Goal: Task Accomplishment & Management: Complete application form

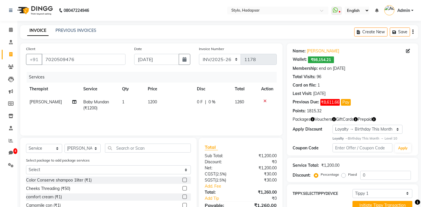
select select "157"
select select "service"
select select "5396"
select select "1: Object"
select select "Z73944"
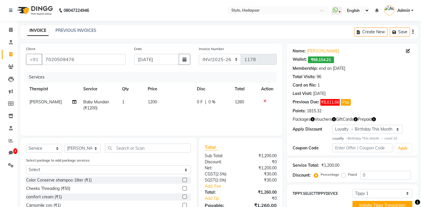
select select "23"
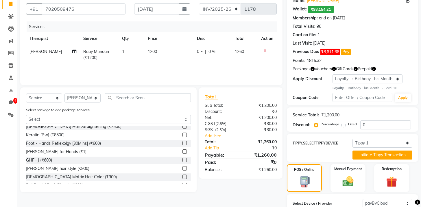
scroll to position [60, 0]
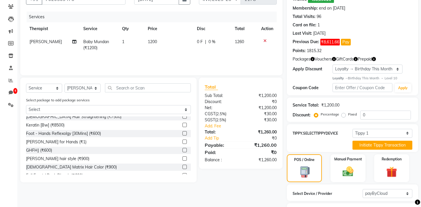
click at [349, 114] on label "Fixed" at bounding box center [353, 114] width 9 height 5
click at [344, 114] on input "Fixed" at bounding box center [345, 114] width 4 height 4
radio input "true"
click at [366, 116] on input "0" at bounding box center [386, 115] width 51 height 9
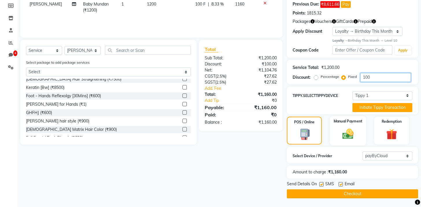
type input "100"
click at [353, 133] on img at bounding box center [348, 133] width 18 height 13
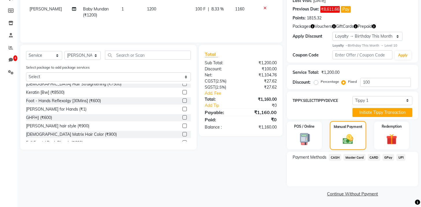
scroll to position [93, 0]
click at [336, 156] on span "CASH" at bounding box center [335, 157] width 12 height 7
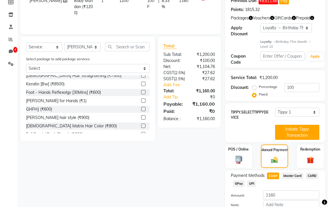
scroll to position [136, 0]
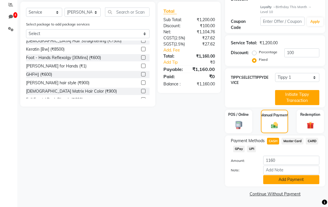
click at [280, 178] on button "Add Payment" at bounding box center [291, 179] width 56 height 9
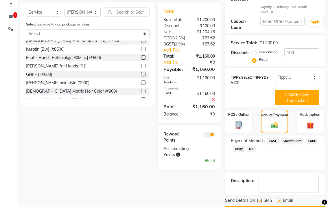
scroll to position [153, 0]
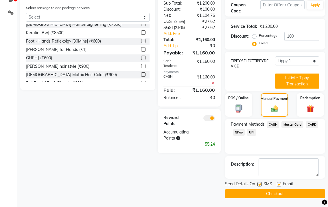
click at [263, 195] on button "Checkout" at bounding box center [275, 193] width 100 height 9
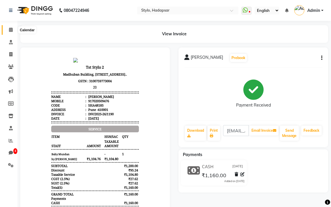
click at [10, 31] on icon at bounding box center [11, 29] width 4 height 4
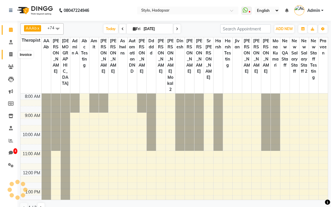
click at [11, 55] on icon at bounding box center [10, 54] width 3 height 4
select select "service"
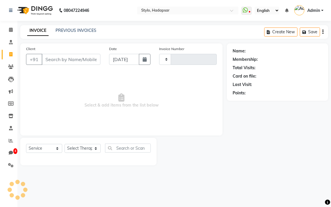
type input "1191"
select select "157"
click at [64, 57] on input "Client" at bounding box center [71, 59] width 59 height 11
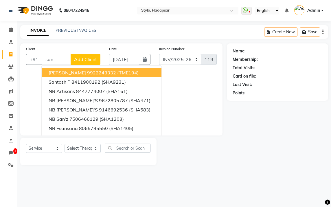
click at [70, 74] on span "[PERSON_NAME]" at bounding box center [67, 73] width 37 height 6
type input "9922243332"
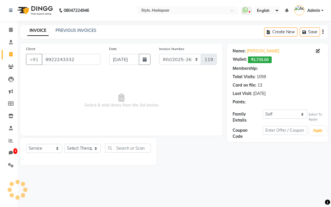
select select "15: Object"
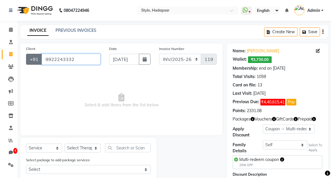
drag, startPoint x: 76, startPoint y: 62, endPoint x: 40, endPoint y: 61, distance: 36.5
click at [40, 61] on div "[PHONE_NUMBER]" at bounding box center [63, 59] width 74 height 11
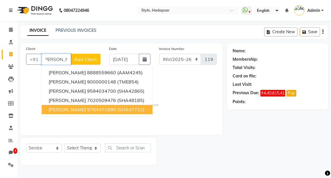
scroll to position [0, 3]
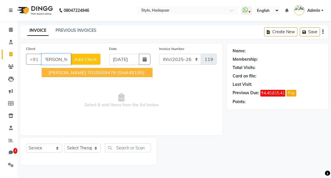
click at [73, 74] on span "[PERSON_NAME]" at bounding box center [67, 73] width 37 height 6
type input "7020509476"
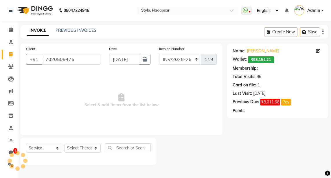
select select "6: Object"
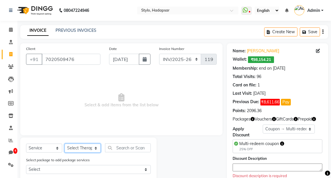
click at [90, 149] on select "Select Therapist AAAb aadi [PERSON_NAME] abc testing Abc testing abhi Admin A A…" at bounding box center [83, 148] width 36 height 9
select select "476"
click at [65, 144] on select "Select Therapist AAAb aadi [PERSON_NAME] abc testing Abc testing abhi Admin A A…" at bounding box center [83, 148] width 36 height 9
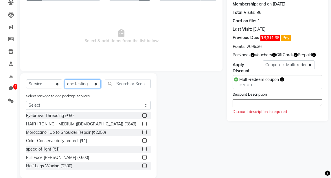
scroll to position [67, 0]
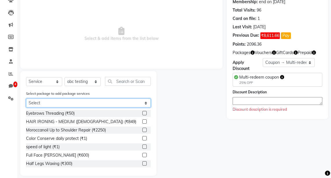
click at [45, 103] on select "Select 6 HOURS IN 7800K 50% share package Hair Spa Package Stylo Beauty Kit hal…" at bounding box center [88, 103] width 125 height 9
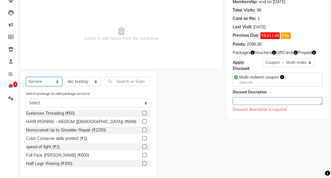
click at [40, 81] on select "Select Service Product Membership Package Voucher Prepaid Gift Card" at bounding box center [44, 81] width 36 height 9
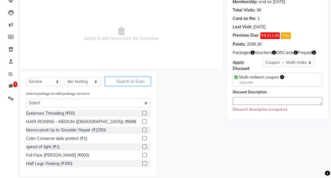
click at [128, 84] on input "text" at bounding box center [128, 81] width 46 height 9
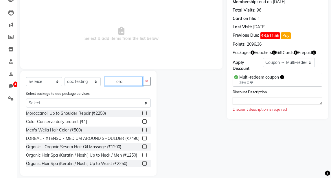
scroll to position [32, 0]
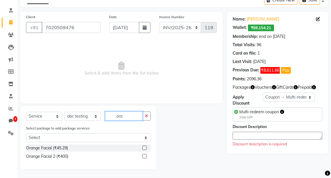
type input "ora"
click at [144, 157] on label at bounding box center [144, 156] width 4 height 4
click at [144, 157] on input "checkbox" at bounding box center [144, 157] width 4 height 4
checkbox input "true"
select select "Z73944"
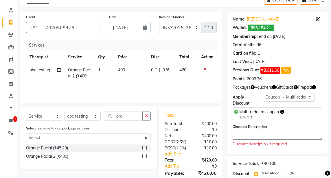
checkbox input "false"
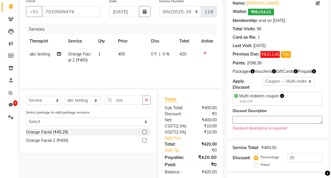
scroll to position [54, 0]
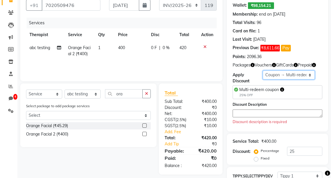
click at [280, 76] on select "Select Membership → Annual membership Membership → Arc Membership Membership → …" at bounding box center [289, 75] width 52 height 9
select select "0:"
click at [263, 71] on select "Select Membership → Annual membership Membership → Arc Membership Membership → …" at bounding box center [289, 75] width 52 height 9
type input "0"
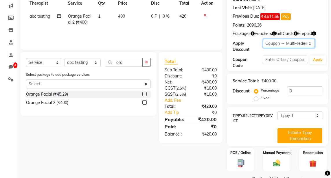
scroll to position [100, 0]
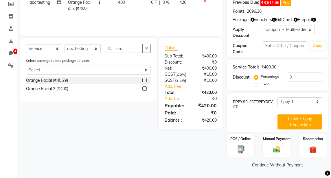
click at [261, 85] on label "Fixed" at bounding box center [265, 84] width 9 height 5
click at [258, 85] on input "Fixed" at bounding box center [257, 84] width 4 height 4
radio input "true"
click at [291, 78] on input "0" at bounding box center [304, 77] width 35 height 9
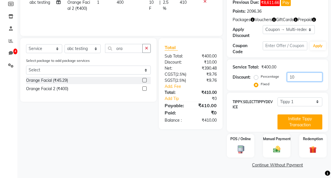
click at [299, 77] on input "10" at bounding box center [304, 77] width 35 height 9
type input "10"
click at [291, 86] on div "Percentage Fixed 10" at bounding box center [288, 81] width 67 height 16
click at [276, 145] on img at bounding box center [277, 149] width 12 height 9
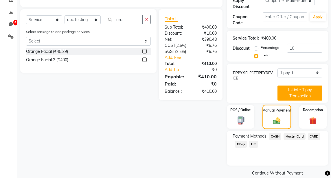
scroll to position [137, 0]
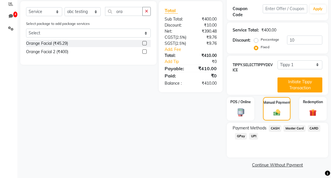
click at [274, 128] on span "CASH" at bounding box center [275, 128] width 12 height 7
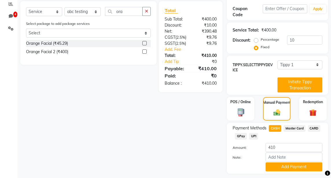
scroll to position [153, 0]
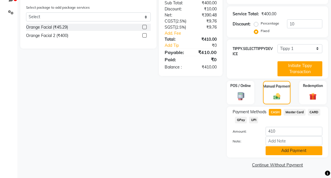
click at [280, 150] on button "Add Payment" at bounding box center [294, 150] width 57 height 9
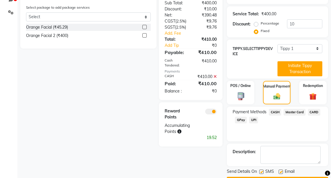
scroll to position [169, 0]
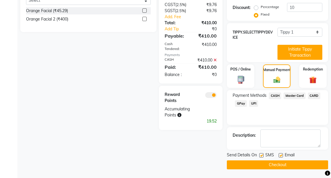
click at [256, 164] on button "Checkout" at bounding box center [277, 165] width 101 height 9
